Goal: Task Accomplishment & Management: Complete application form

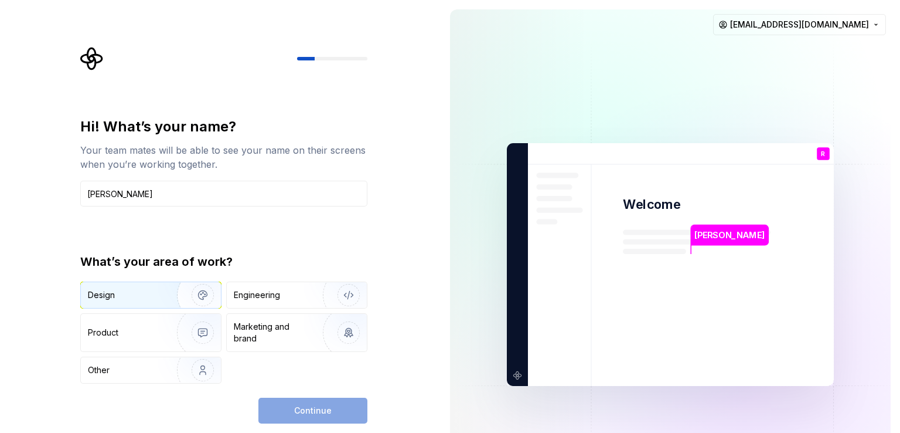
type input "[PERSON_NAME]"
click at [168, 299] on img "button" at bounding box center [195, 295] width 75 height 79
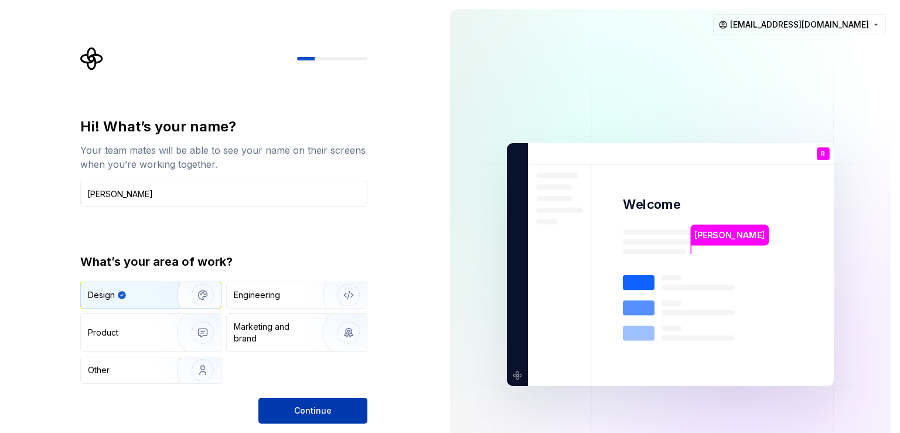
click at [273, 399] on button "Continue" at bounding box center [312, 410] width 109 height 26
click at [273, 399] on div "Continue" at bounding box center [312, 410] width 109 height 26
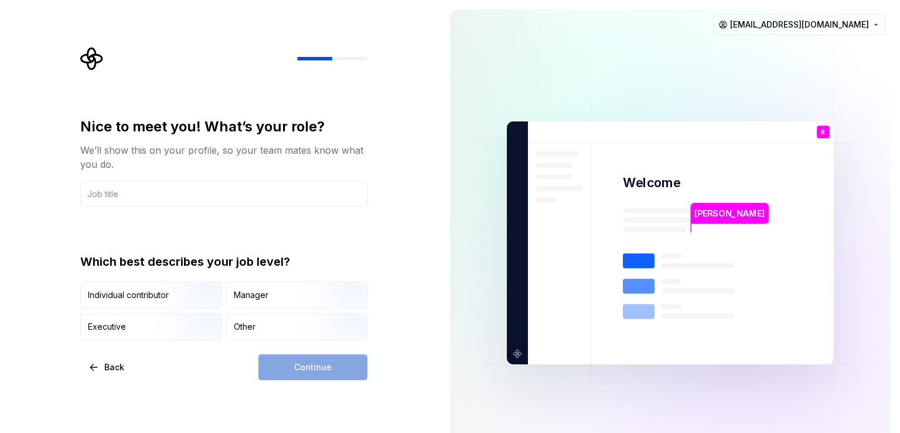
click at [276, 370] on div "Continue" at bounding box center [312, 367] width 109 height 26
click at [142, 200] on input "text" at bounding box center [223, 194] width 287 height 26
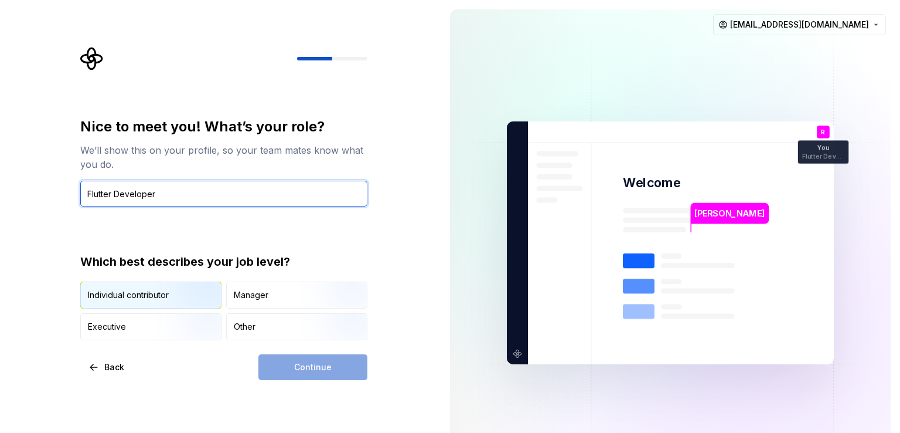
type input "Flutter Developer"
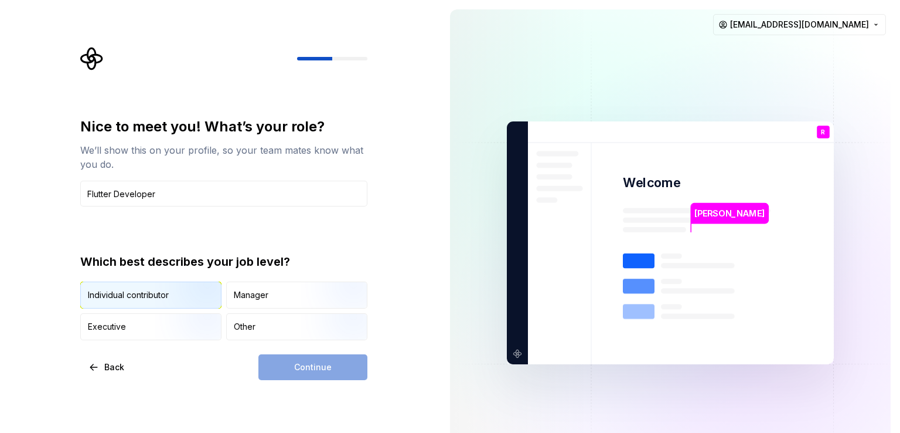
click at [160, 296] on img "button" at bounding box center [192, 309] width 75 height 79
click at [260, 365] on button "Continue" at bounding box center [312, 367] width 109 height 26
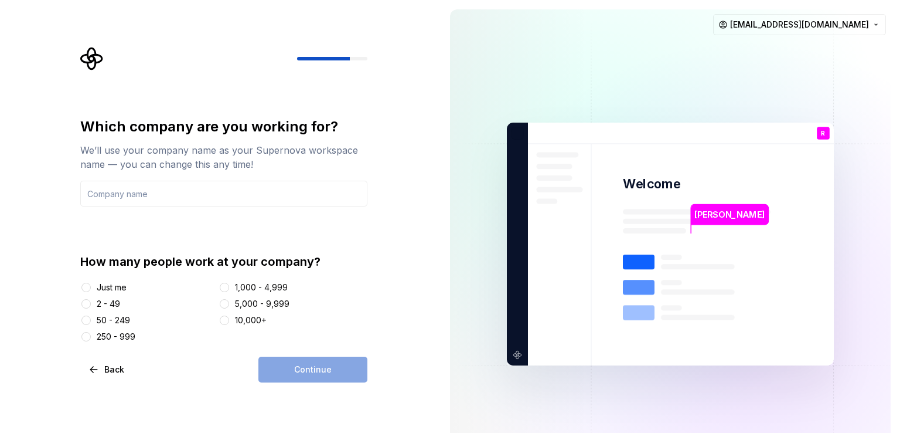
click at [111, 287] on div "Just me" at bounding box center [112, 287] width 30 height 12
click at [91, 287] on button "Just me" at bounding box center [85, 286] width 9 height 9
click at [309, 371] on div "Continue" at bounding box center [312, 369] width 109 height 26
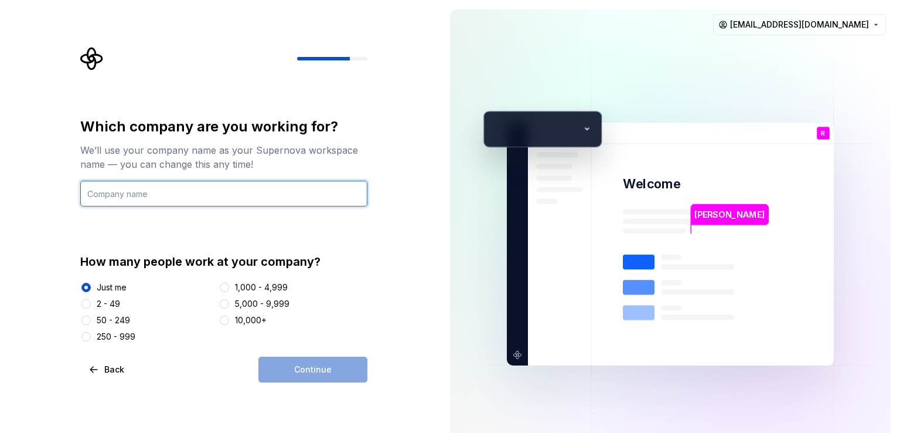
click at [199, 190] on input "text" at bounding box center [223, 194] width 287 height 26
type input "NA"
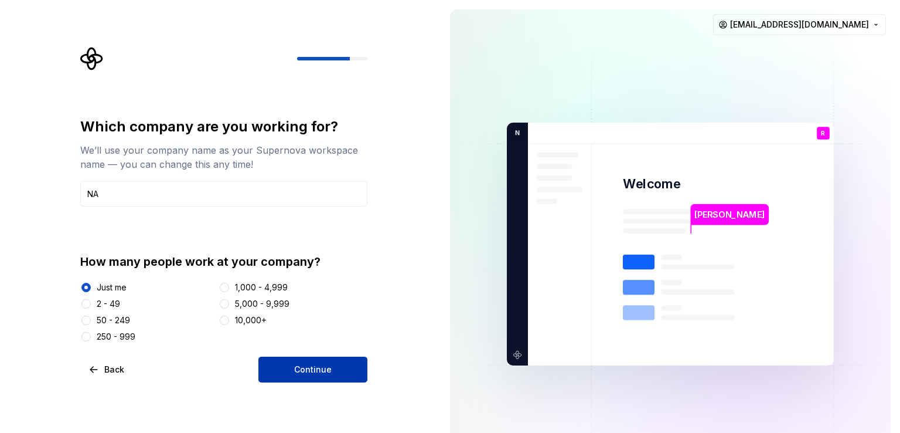
click at [309, 372] on span "Continue" at bounding box center [313, 369] width 38 height 12
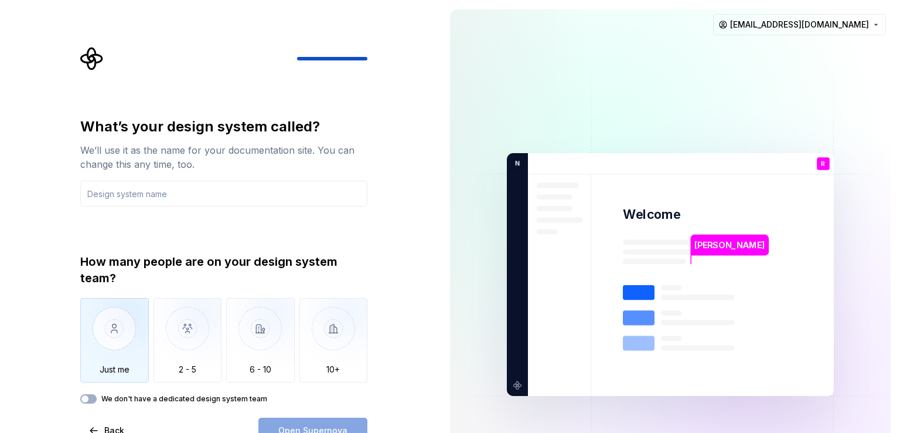
click at [125, 336] on img "button" at bounding box center [114, 337] width 69 height 79
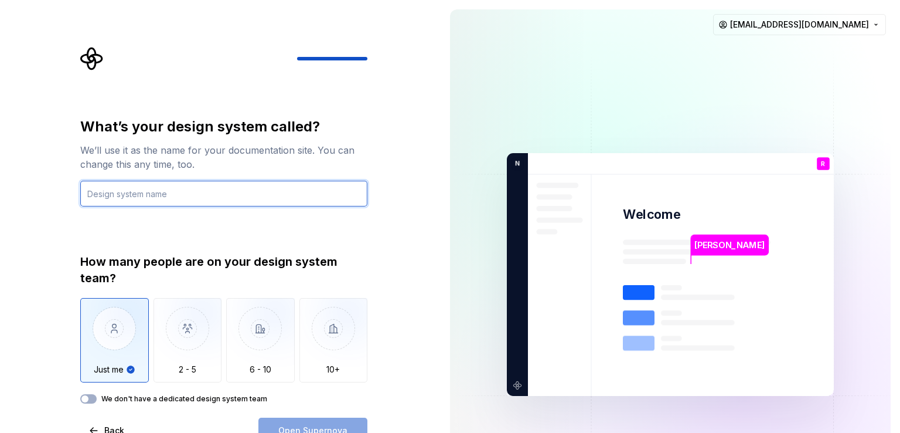
click at [188, 197] on input "text" at bounding box center [223, 194] width 287 height 26
type input "Figma"
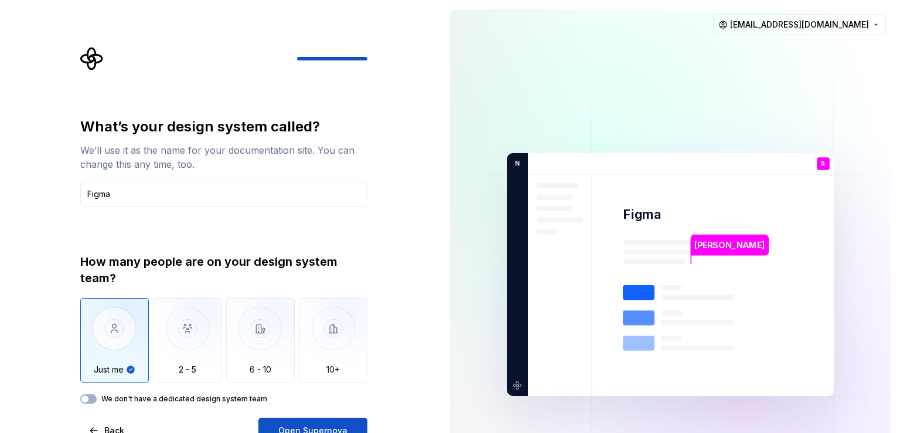
click at [427, 186] on div "What’s your design system called? We’ll use it as the name for your documentati…" at bounding box center [220, 274] width 441 height 549
click at [280, 427] on span "Open Supernova" at bounding box center [312, 430] width 69 height 12
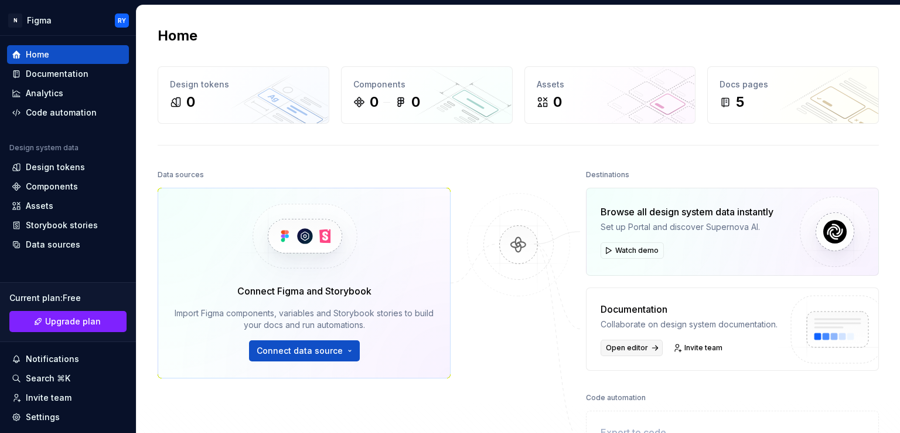
click at [632, 348] on span "Open editor" at bounding box center [627, 347] width 42 height 9
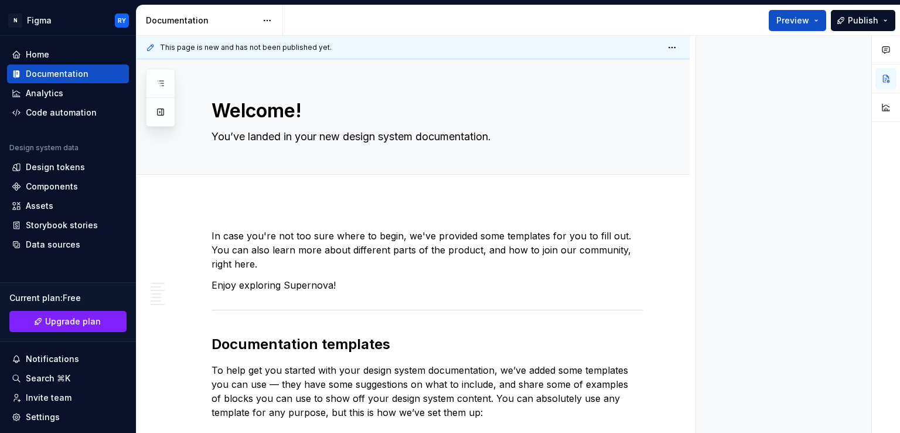
type textarea "*"
